Goal: Complete application form: Complete application form

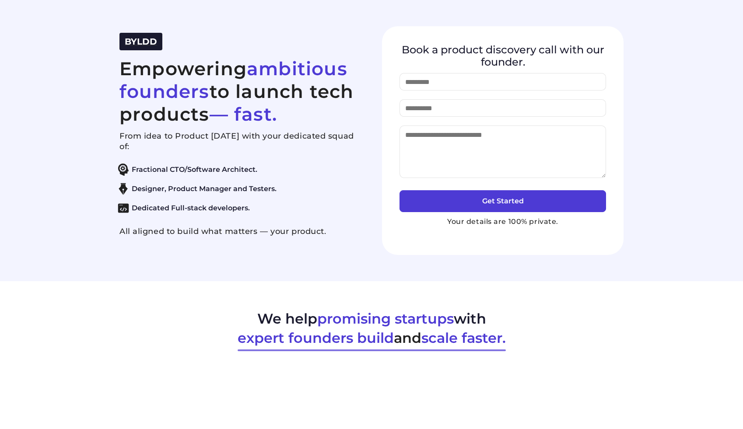
click at [135, 41] on span "BYLDD" at bounding box center [141, 41] width 32 height 10
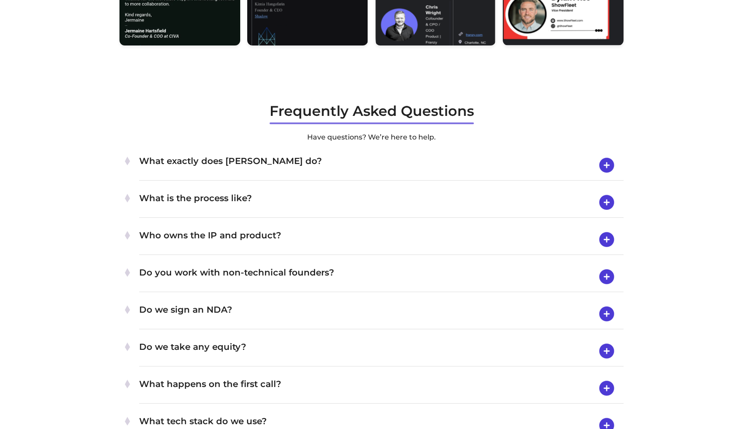
scroll to position [2851, 0]
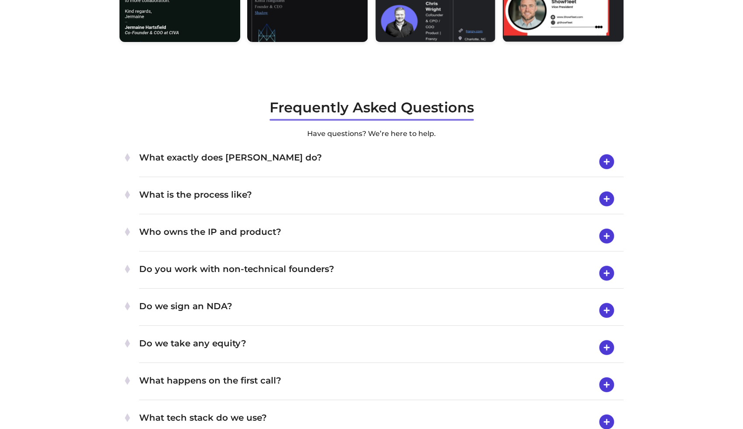
click at [332, 155] on h4 "What exactly does [PERSON_NAME] do?" at bounding box center [381, 161] width 484 height 23
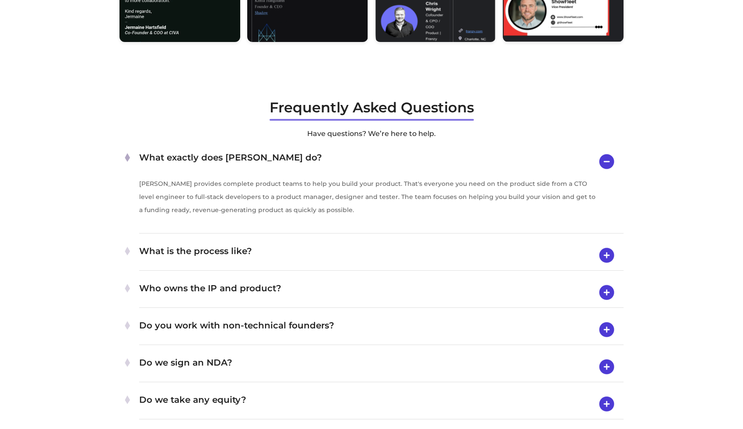
click at [332, 160] on h4 "What exactly does [PERSON_NAME] do?" at bounding box center [381, 161] width 484 height 22
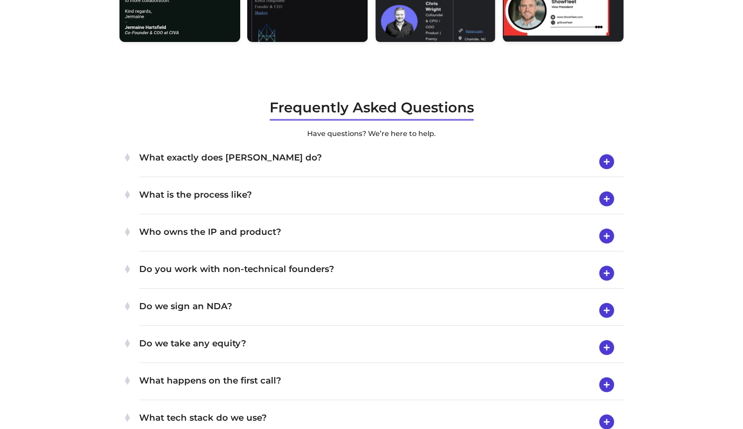
click at [328, 207] on h4 "What is the process like?" at bounding box center [381, 199] width 484 height 23
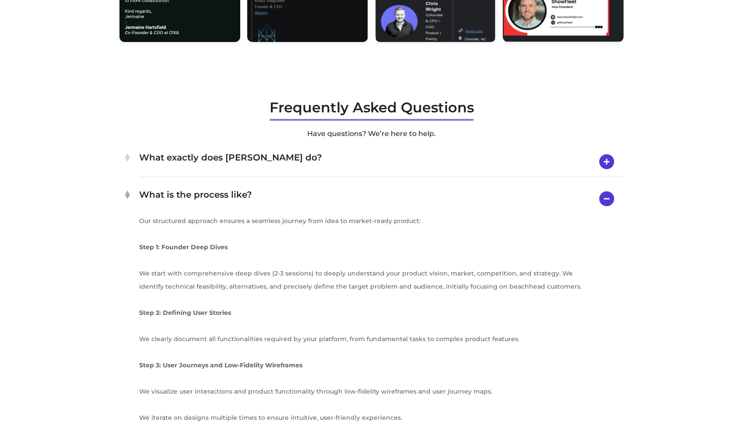
click at [328, 204] on h4 "What is the process like?" at bounding box center [381, 199] width 484 height 22
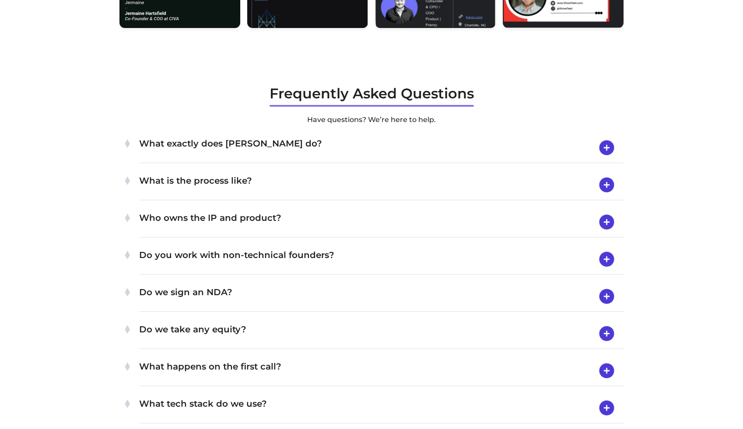
scroll to position [2865, 0]
click at [329, 224] on h4 "Who owns the IP and product?" at bounding box center [381, 221] width 484 height 23
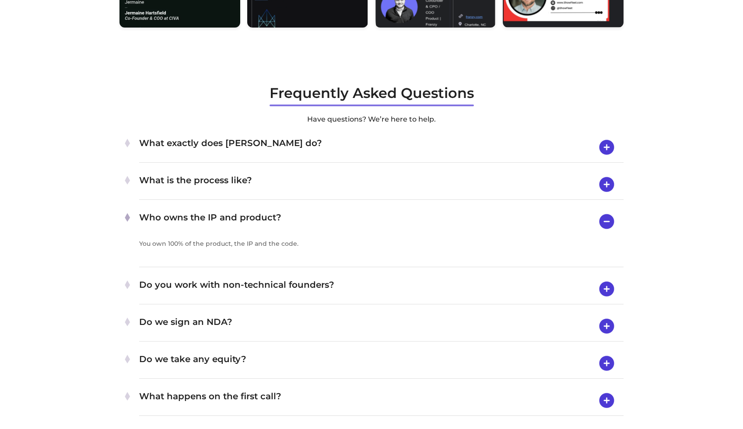
click at [329, 224] on h4 "Who owns the IP and product?" at bounding box center [381, 221] width 484 height 22
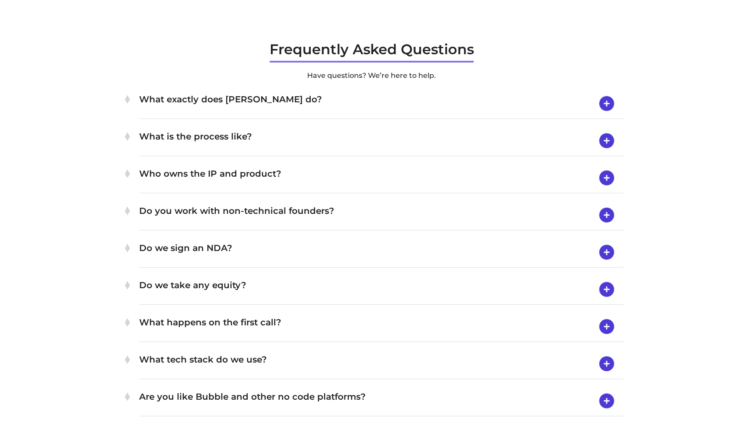
scroll to position [2910, 0]
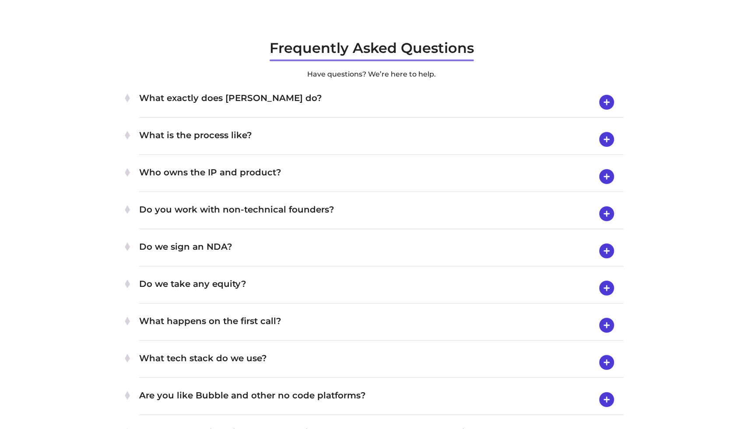
click at [329, 250] on h4 "Do we sign an NDA?" at bounding box center [381, 251] width 484 height 23
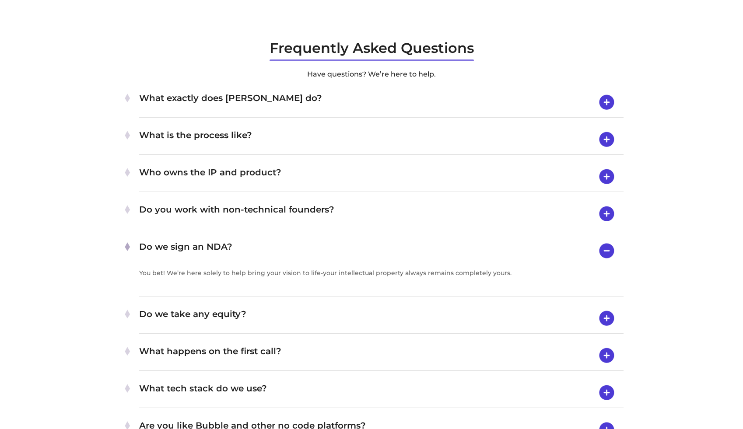
click at [329, 250] on h4 "Do we sign an NDA?" at bounding box center [381, 251] width 484 height 22
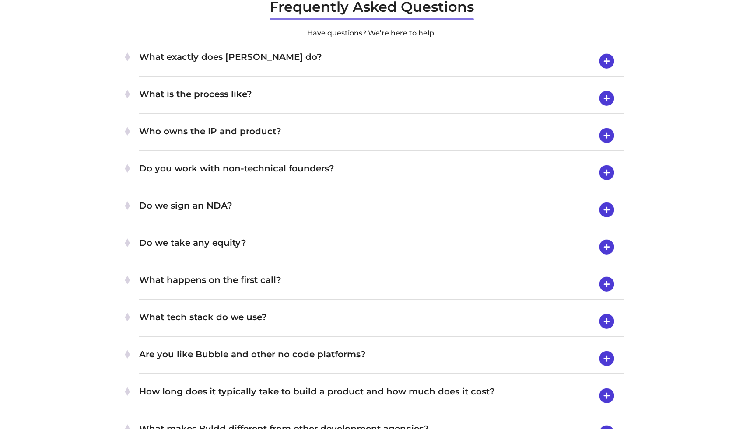
scroll to position [2953, 0]
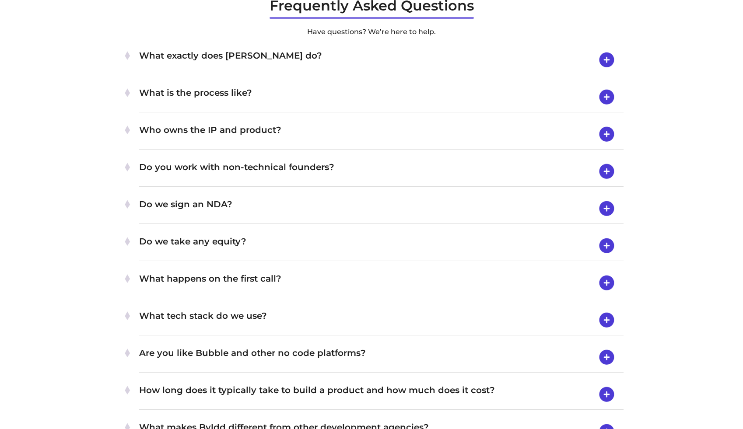
click at [332, 250] on h4 "Do we take any equity?" at bounding box center [381, 245] width 484 height 23
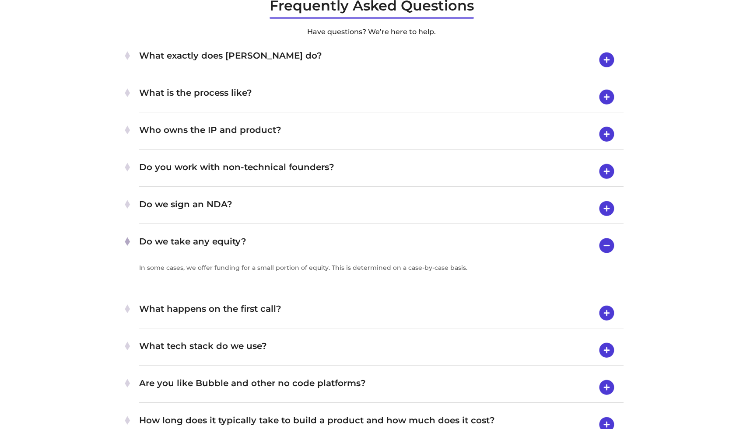
click at [333, 251] on h4 "Do we take any equity?" at bounding box center [381, 245] width 484 height 22
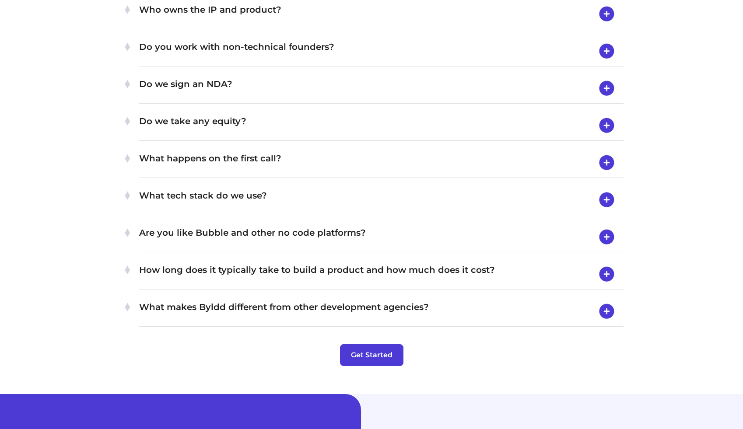
scroll to position [3076, 0]
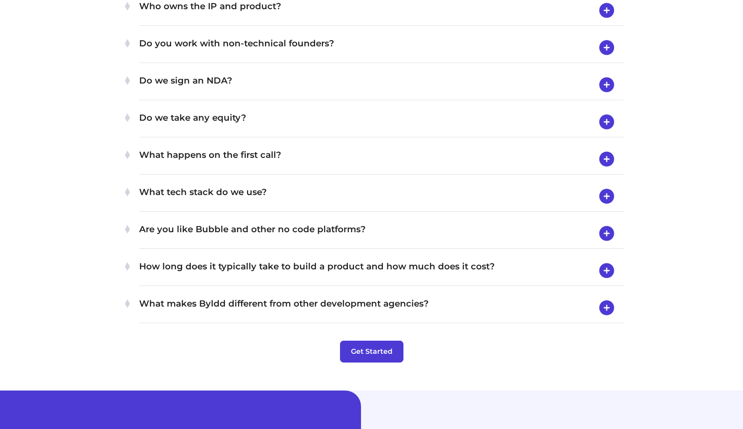
click at [333, 259] on h4 "How long does it typically take to build a product and how much does it cost?" at bounding box center [381, 270] width 484 height 23
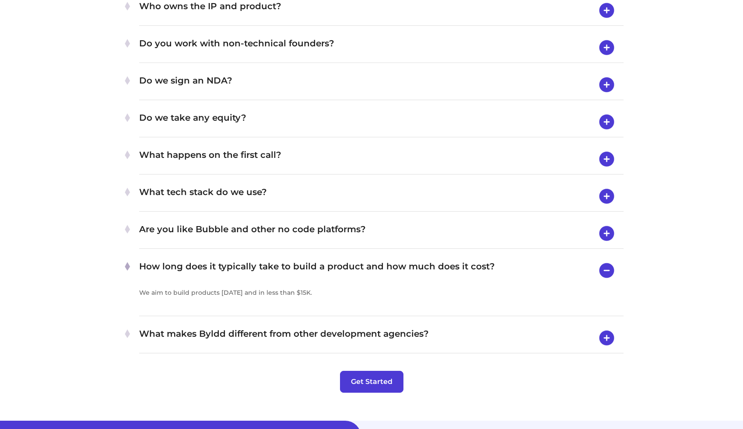
click at [333, 266] on h4 "How long does it typically take to build a product and how much does it cost?" at bounding box center [381, 270] width 484 height 22
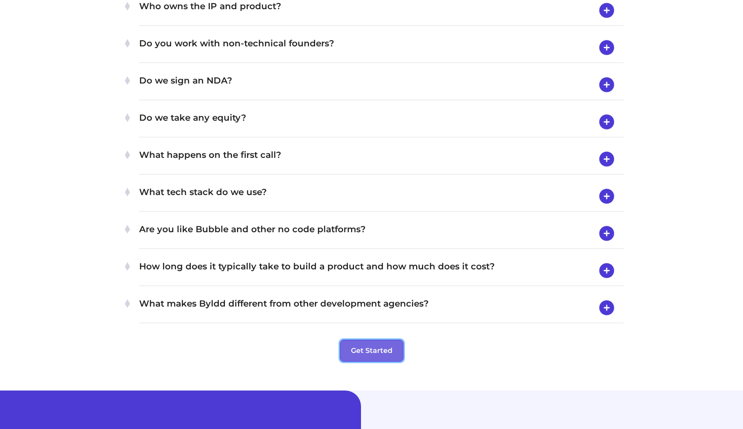
click at [371, 342] on button "Get Started" at bounding box center [371, 351] width 63 height 22
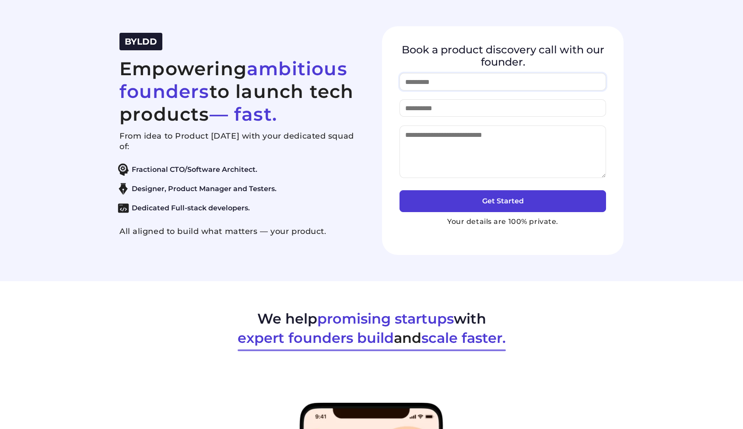
click at [414, 81] on input "text" at bounding box center [502, 81] width 206 height 17
type input "**********"
click at [433, 110] on input "email" at bounding box center [502, 107] width 206 height 17
type input "**********"
click at [433, 140] on textarea at bounding box center [502, 152] width 206 height 52
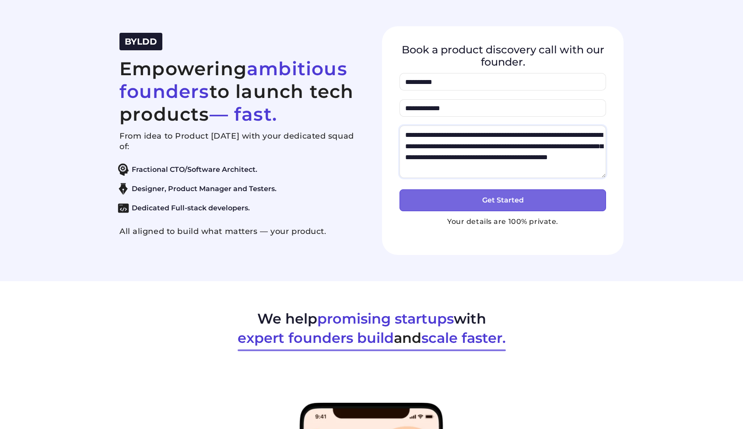
type textarea "**********"
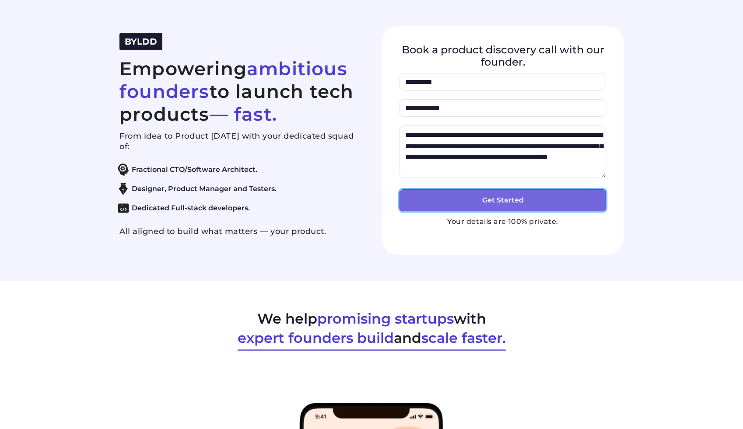
click at [491, 201] on button "Get Started" at bounding box center [502, 200] width 206 height 22
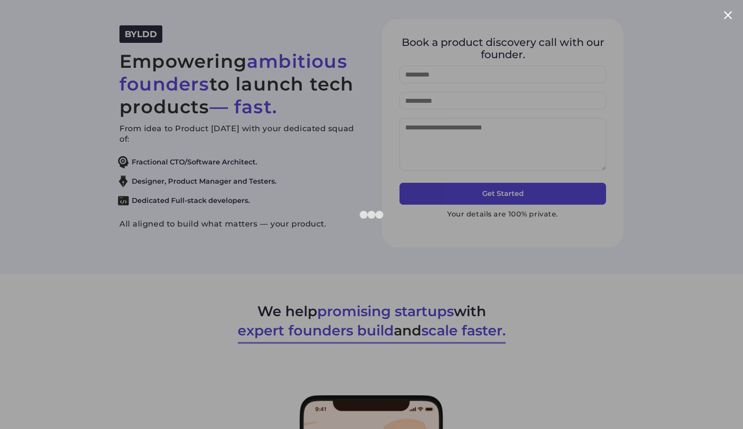
scroll to position [28, 0]
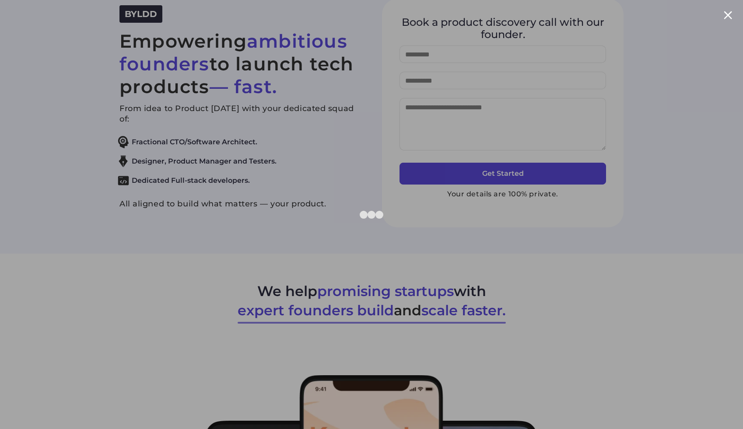
click at [729, 14] on div at bounding box center [728, 15] width 8 height 8
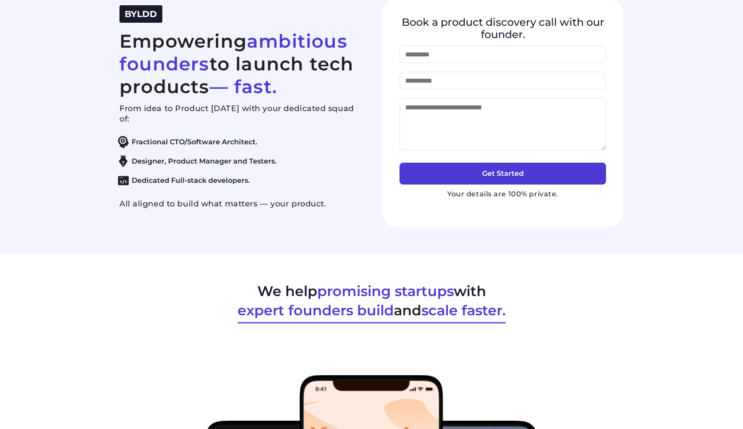
scroll to position [0, 0]
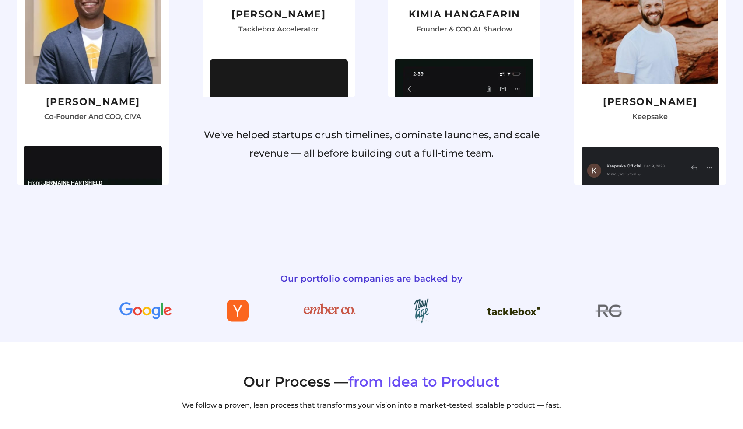
scroll to position [289, 0]
